Goal: Find specific page/section: Find specific page/section

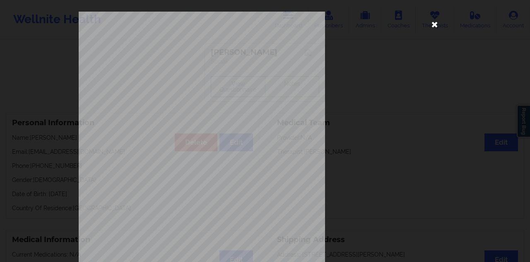
click at [432, 24] on icon at bounding box center [434, 23] width 13 height 13
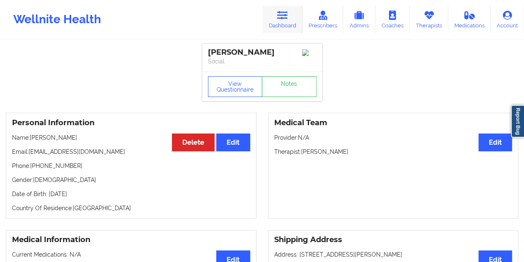
click at [278, 16] on icon at bounding box center [282, 15] width 11 height 9
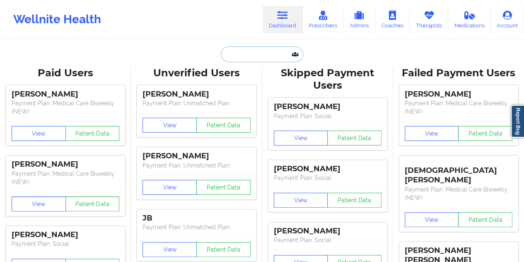
click at [262, 51] on input "text" at bounding box center [262, 54] width 82 height 16
paste input "[EMAIL_ADDRESS][DOMAIN_NAME]"
type input "[EMAIL_ADDRESS][DOMAIN_NAME]"
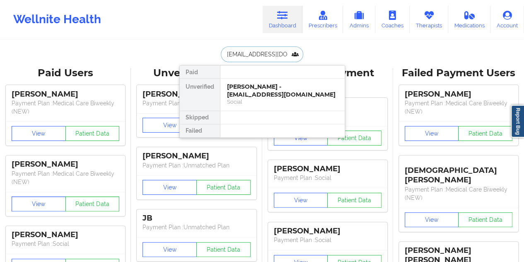
click at [267, 87] on div "[PERSON_NAME] - [EMAIL_ADDRESS][DOMAIN_NAME]" at bounding box center [282, 90] width 111 height 15
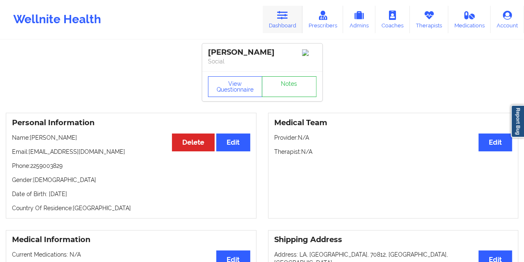
click at [285, 16] on icon at bounding box center [282, 15] width 11 height 9
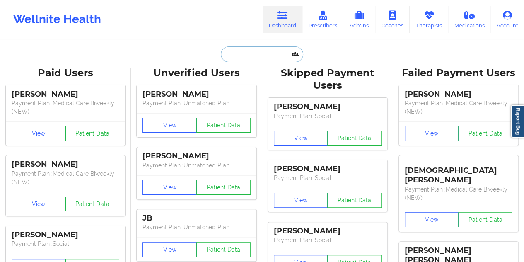
click at [270, 54] on input "text" at bounding box center [262, 54] width 82 height 16
paste input "[PERSON_NAME][EMAIL_ADDRESS][PERSON_NAME][DOMAIN_NAME]"
type input "[PERSON_NAME][EMAIL_ADDRESS][PERSON_NAME][DOMAIN_NAME]"
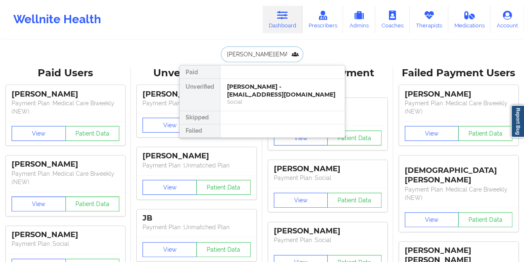
scroll to position [0, 9]
click at [256, 93] on div "Ryan Pickering - [EMAIL_ADDRESS][PERSON_NAME][DOMAIN_NAME]" at bounding box center [282, 90] width 111 height 15
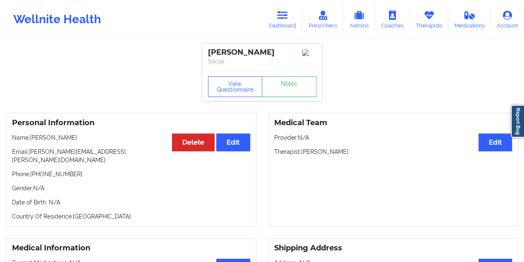
drag, startPoint x: 269, startPoint y: 51, endPoint x: 231, endPoint y: 55, distance: 38.4
click at [231, 55] on div "[PERSON_NAME]" at bounding box center [262, 53] width 108 height 10
copy div "[PERSON_NAME]"
click at [279, 14] on icon at bounding box center [282, 15] width 11 height 9
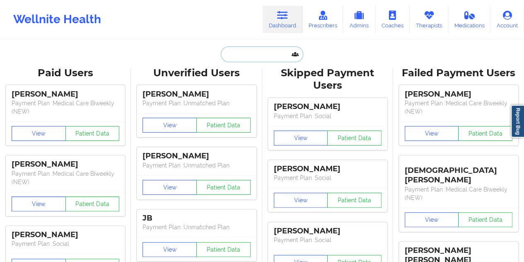
click at [250, 55] on input "text" at bounding box center [262, 54] width 82 height 16
paste input "[PERSON_NAME]"
type input "[PERSON_NAME]"
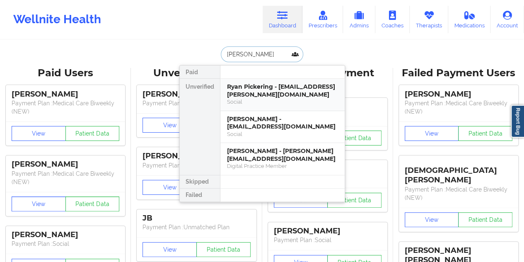
click at [254, 91] on div "Ryan Pickering - [EMAIL_ADDRESS][PERSON_NAME][DOMAIN_NAME]" at bounding box center [282, 90] width 111 height 15
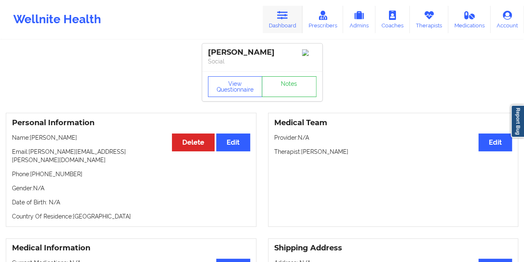
click at [282, 16] on icon at bounding box center [282, 15] width 11 height 9
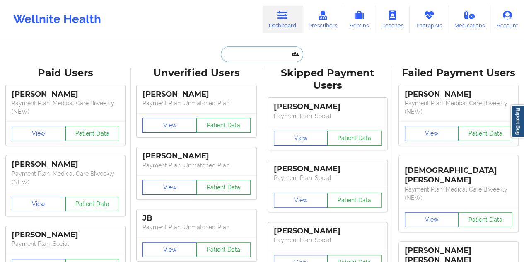
click at [258, 57] on input "text" at bounding box center [262, 54] width 82 height 16
paste input "[PERSON_NAME]"
type input "[PERSON_NAME]"
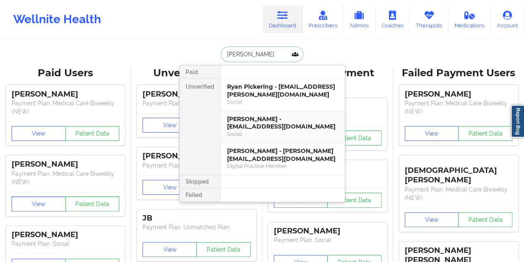
click at [257, 122] on div "[PERSON_NAME] - [EMAIL_ADDRESS][DOMAIN_NAME]" at bounding box center [282, 122] width 111 height 15
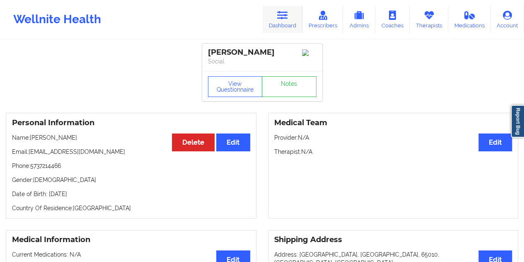
click at [284, 15] on icon at bounding box center [282, 15] width 11 height 9
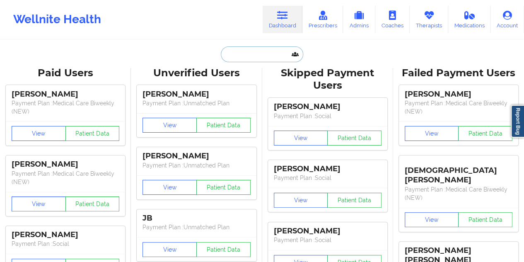
click at [269, 53] on input "text" at bounding box center [262, 54] width 82 height 16
paste input "[EMAIL_ADDRESS][DOMAIN_NAME]"
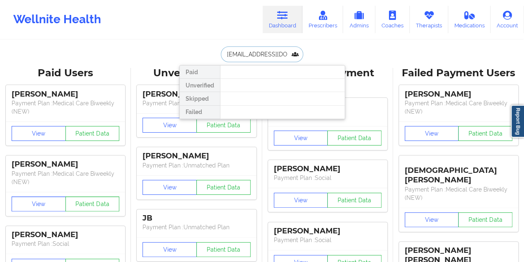
click at [260, 52] on input "[EMAIL_ADDRESS][DOMAIN_NAME]" at bounding box center [262, 54] width 82 height 16
paste input "[PERSON_NAME]"
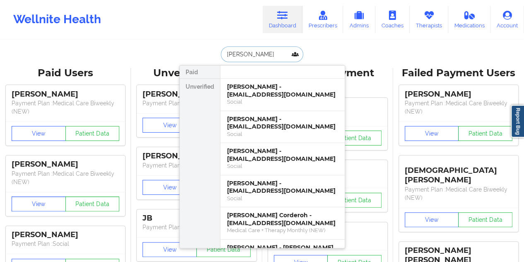
type input "[PERSON_NAME]"
